Goal: Find specific page/section

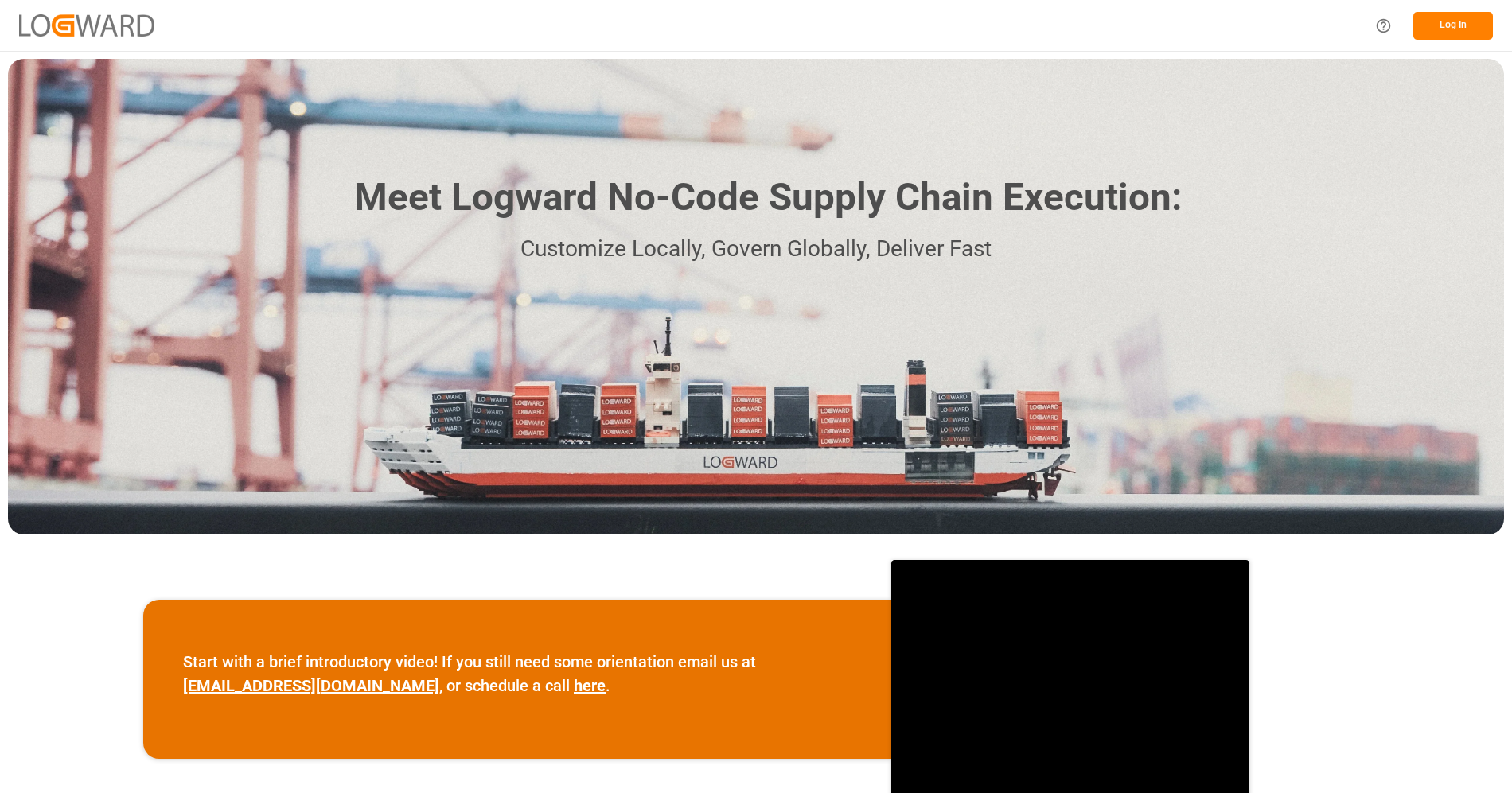
click at [1431, 34] on button "Log In" at bounding box center [1453, 26] width 80 height 28
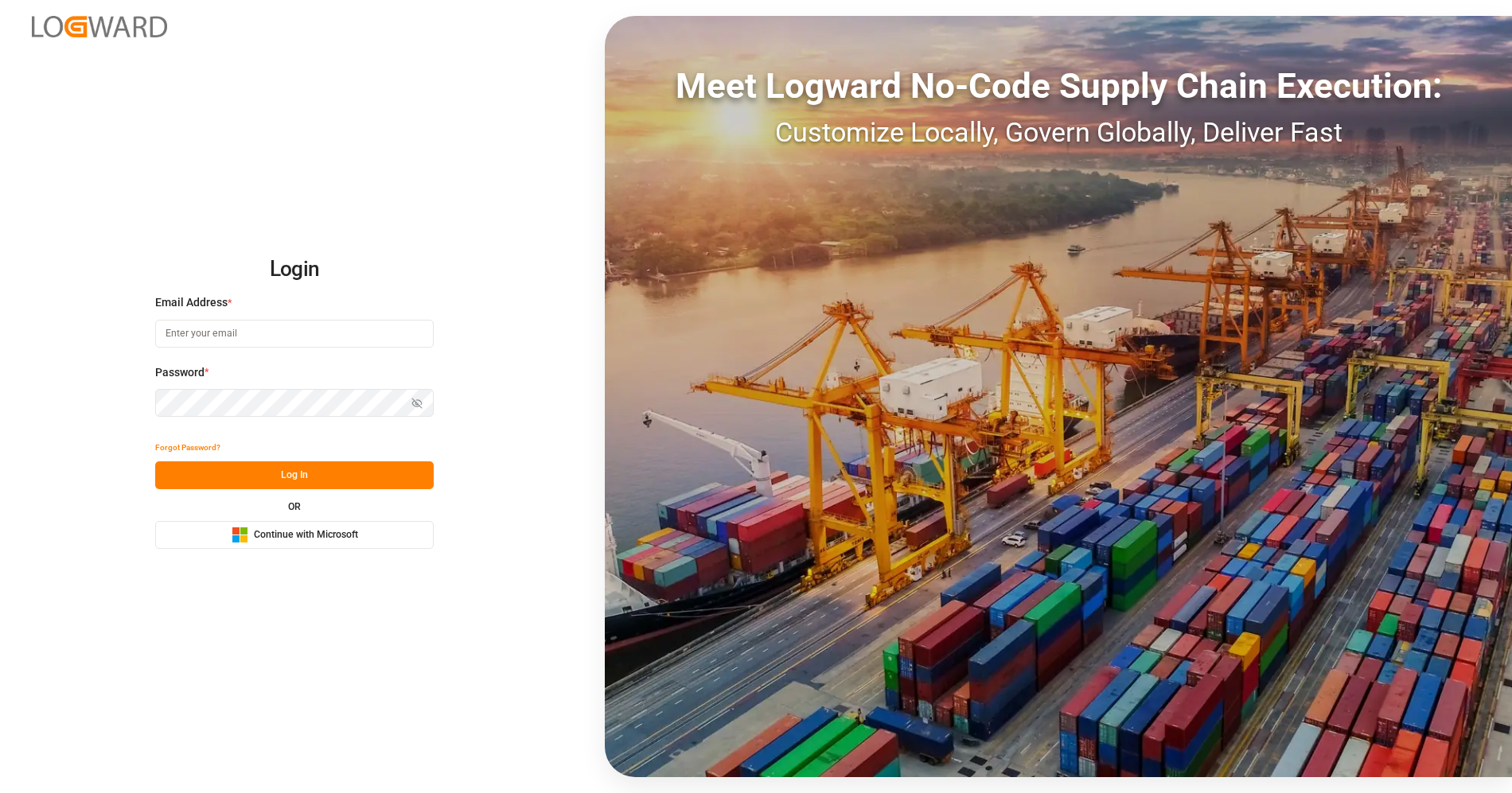
click at [336, 528] on span "Continue with Microsoft" at bounding box center [306, 535] width 104 height 14
click at [319, 521] on button "Microsoft Logo Continue with Microsoft" at bounding box center [293, 535] width 278 height 28
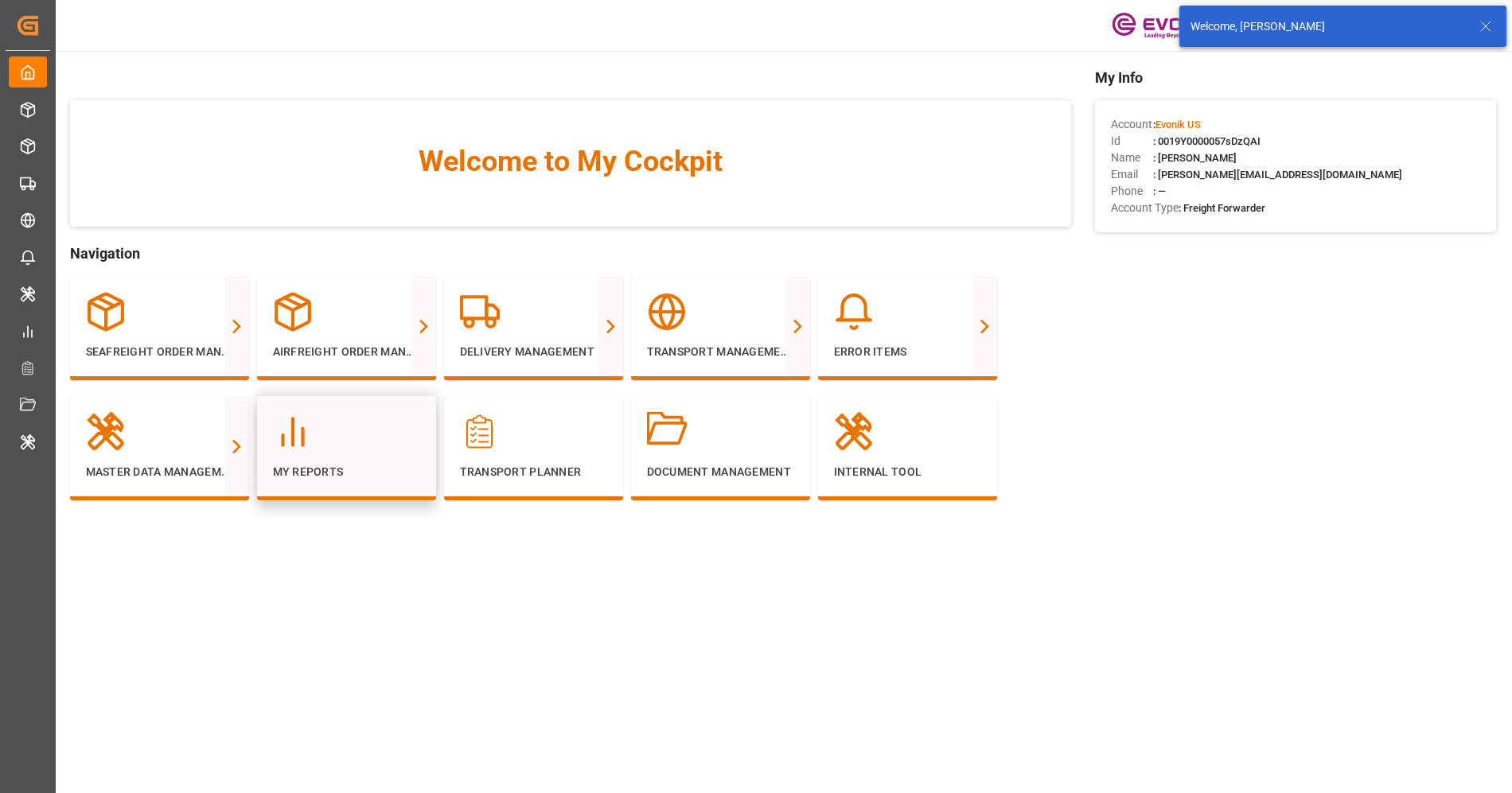
click at [389, 430] on div at bounding box center [346, 432] width 147 height 40
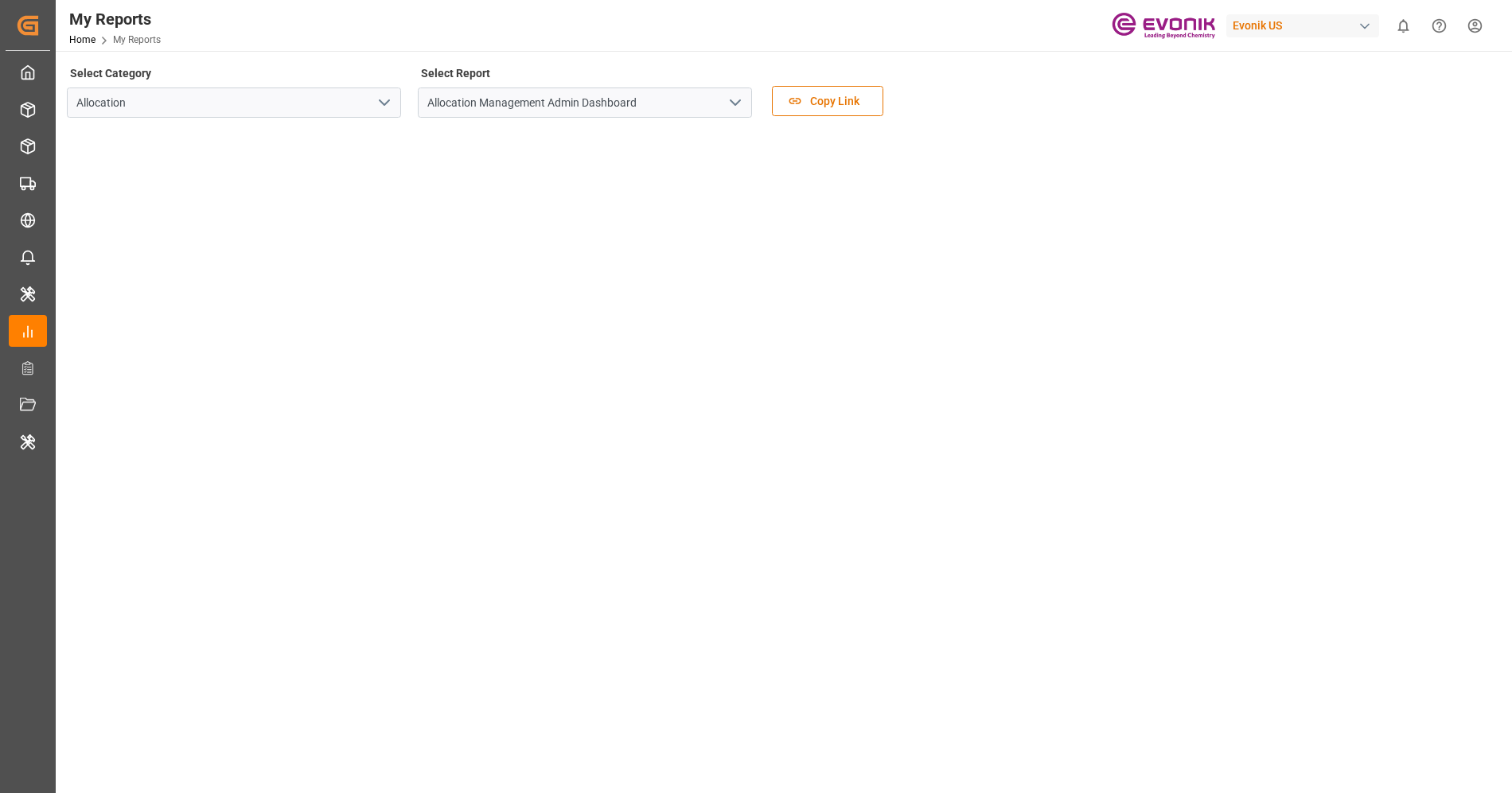
click at [735, 104] on polyline "open menu" at bounding box center [735, 103] width 9 height 5
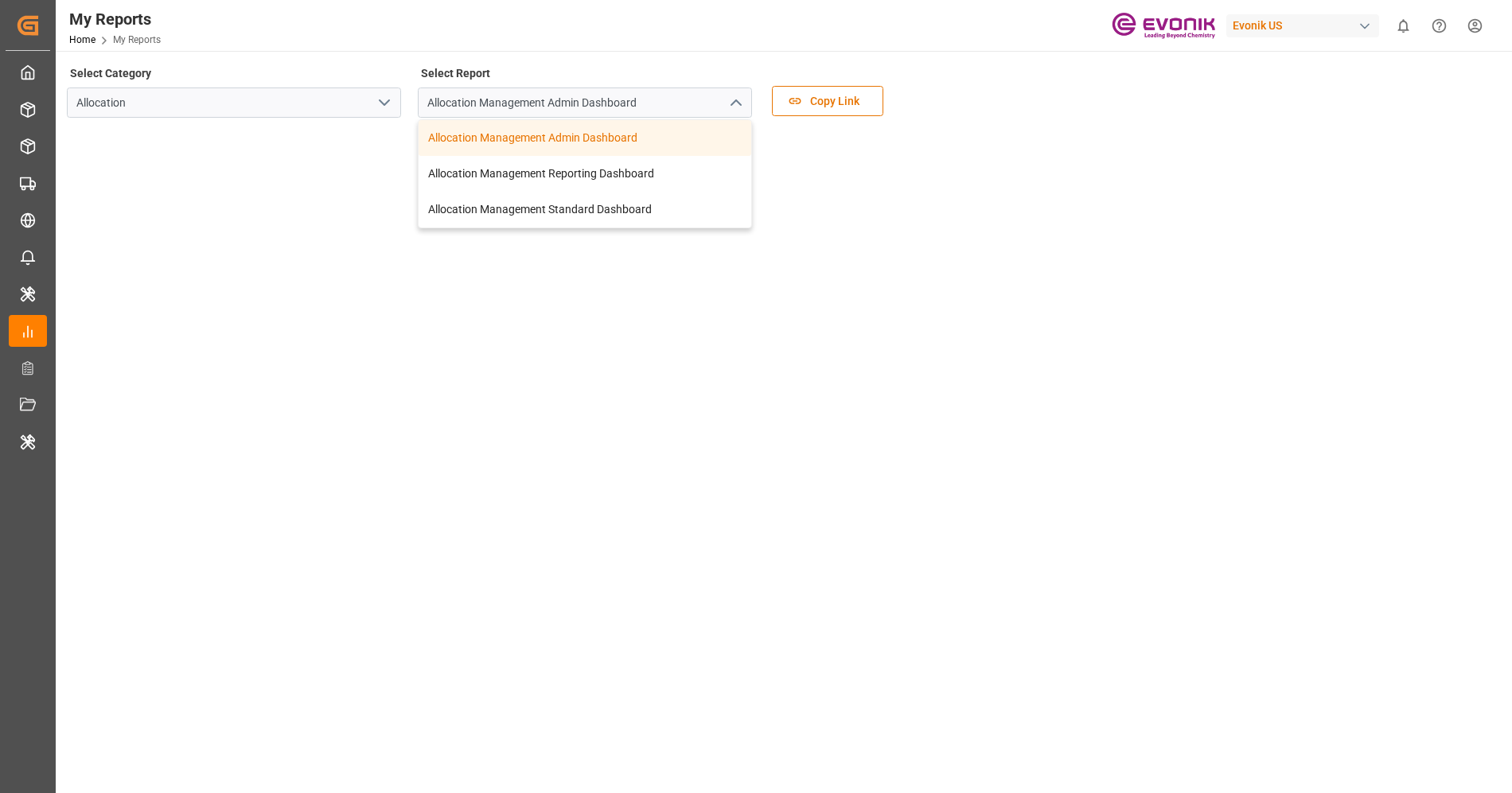
click at [735, 104] on icon "close menu" at bounding box center [735, 103] width 19 height 19
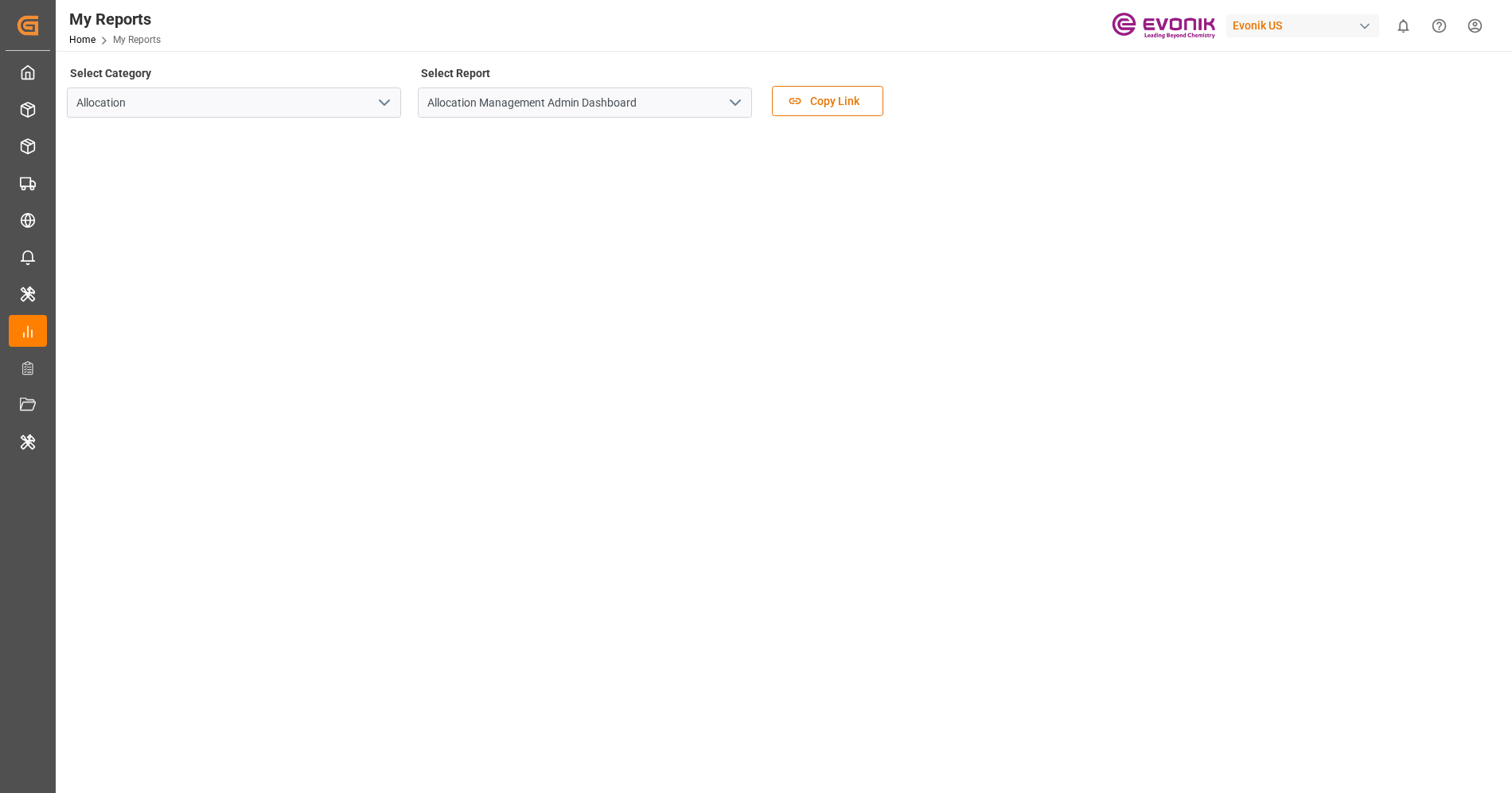
click at [387, 99] on icon "open menu" at bounding box center [385, 103] width 19 height 19
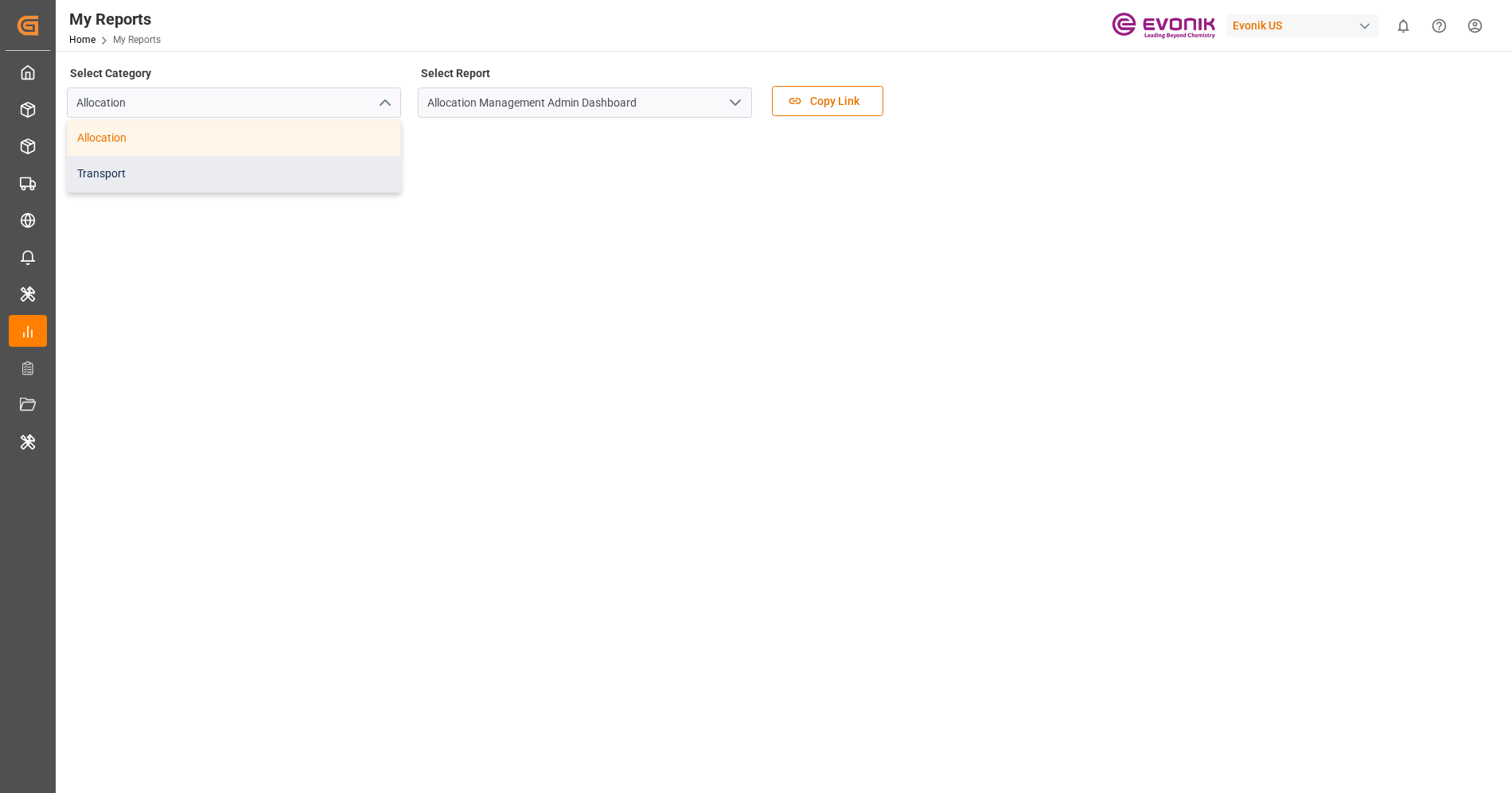
click at [332, 162] on div "Transport" at bounding box center [234, 174] width 332 height 36
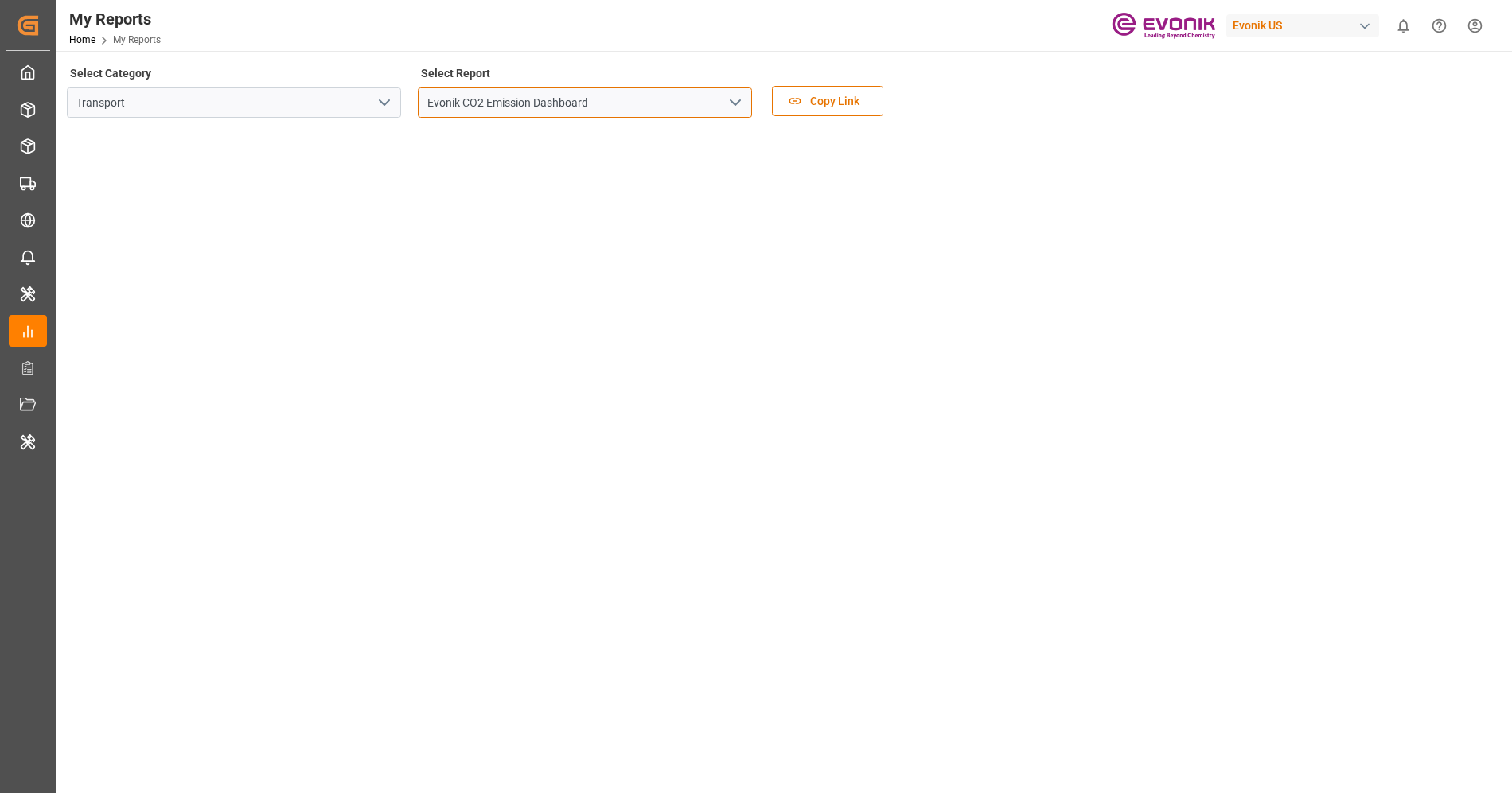
click at [751, 105] on input "Evonik CO2 Emission Dashboard" at bounding box center [585, 103] width 334 height 30
click at [740, 105] on icon "open menu" at bounding box center [735, 103] width 19 height 19
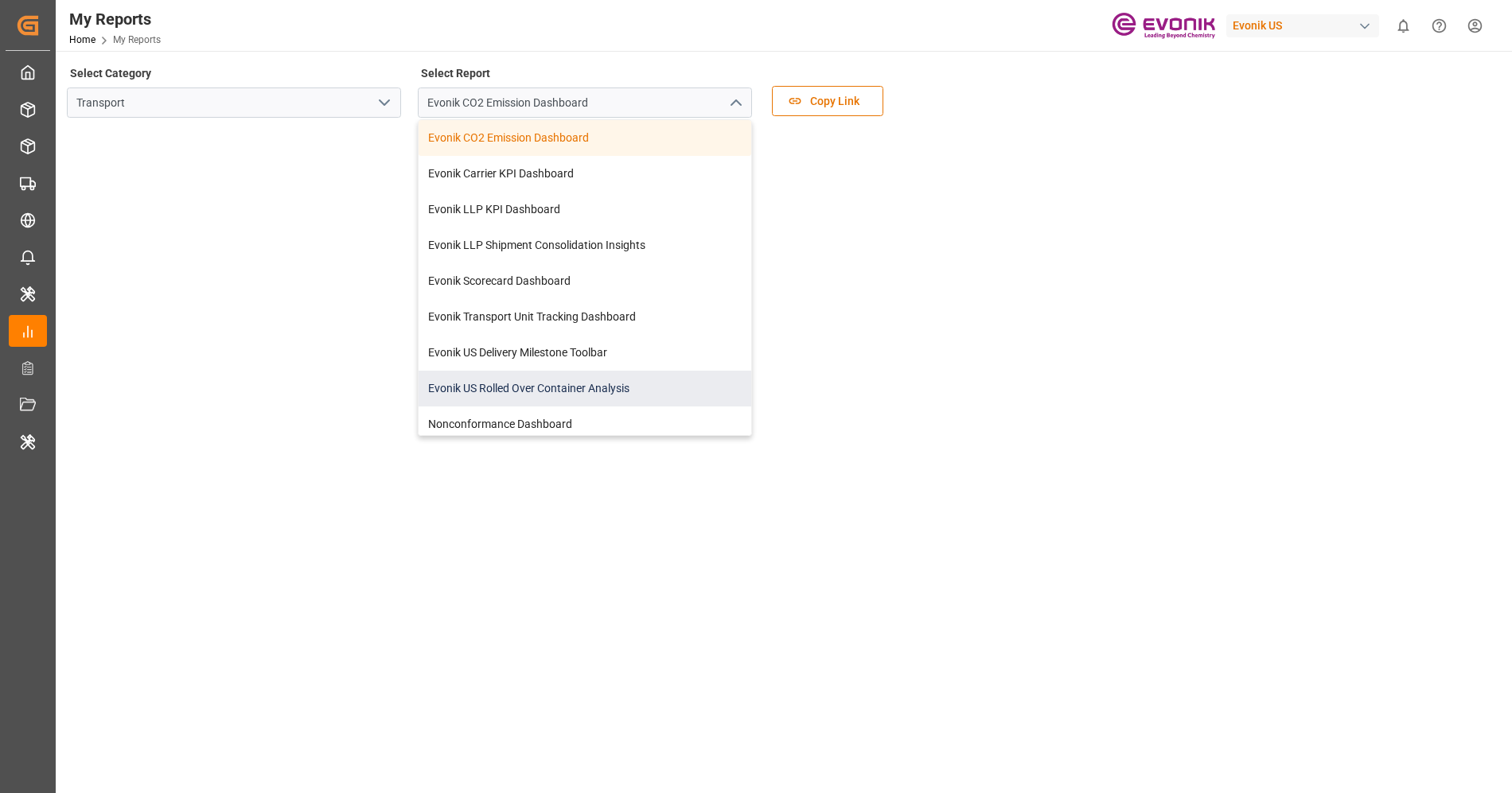
click at [615, 386] on div "Evonik US Rolled Over Container Analysis" at bounding box center [585, 388] width 332 height 36
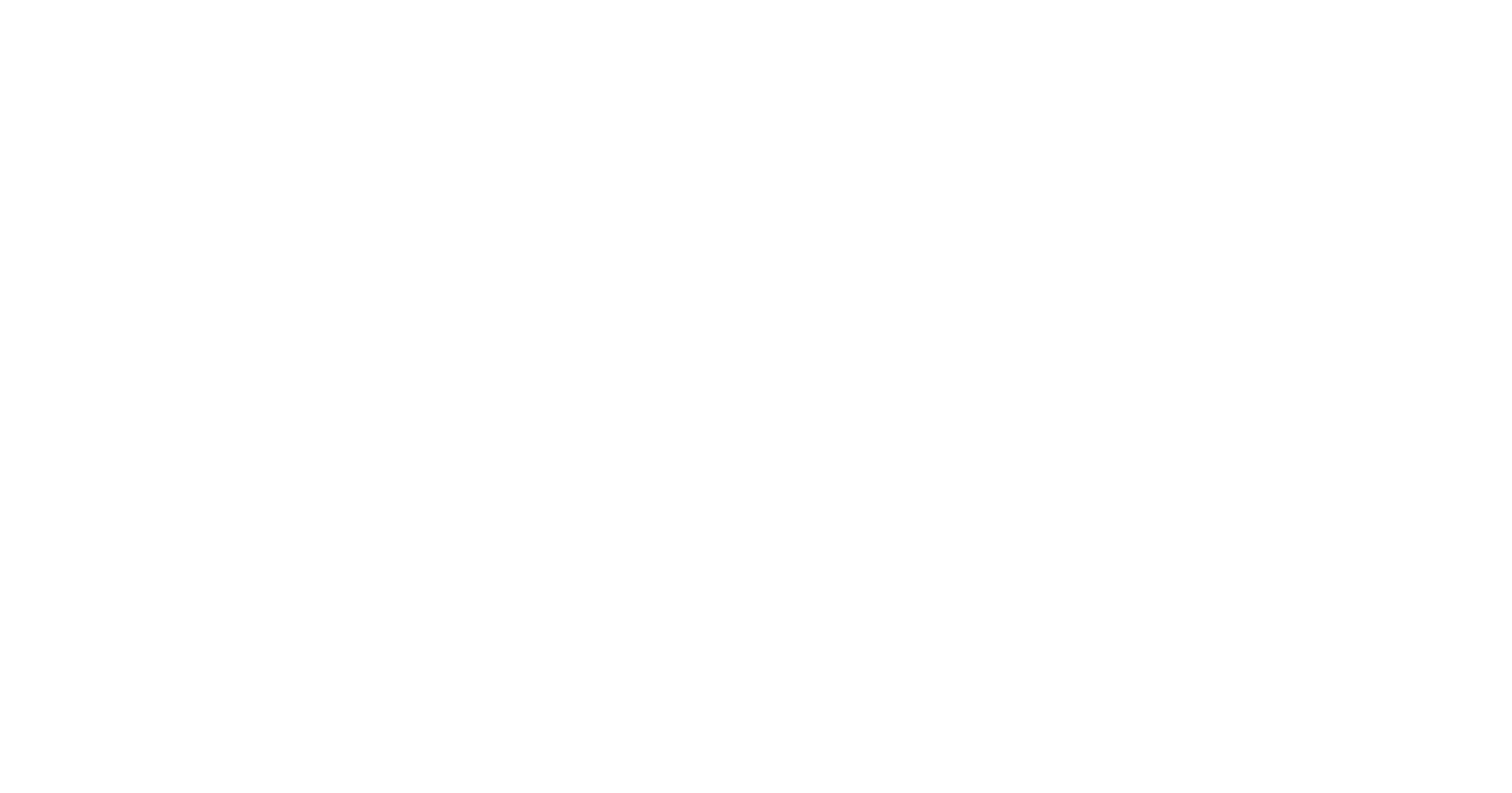
scroll to position [724, 0]
